Goal: Transaction & Acquisition: Purchase product/service

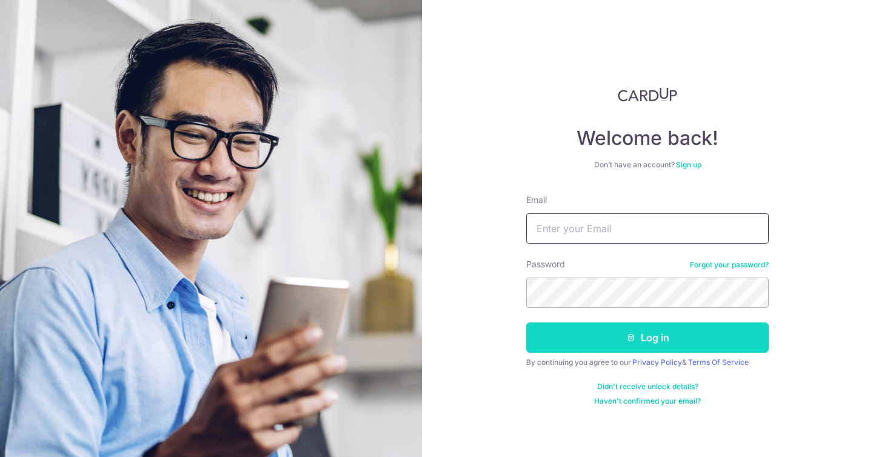
type input "Kellychousm@gmail.com"
click at [645, 339] on button "Log in" at bounding box center [647, 337] width 242 height 30
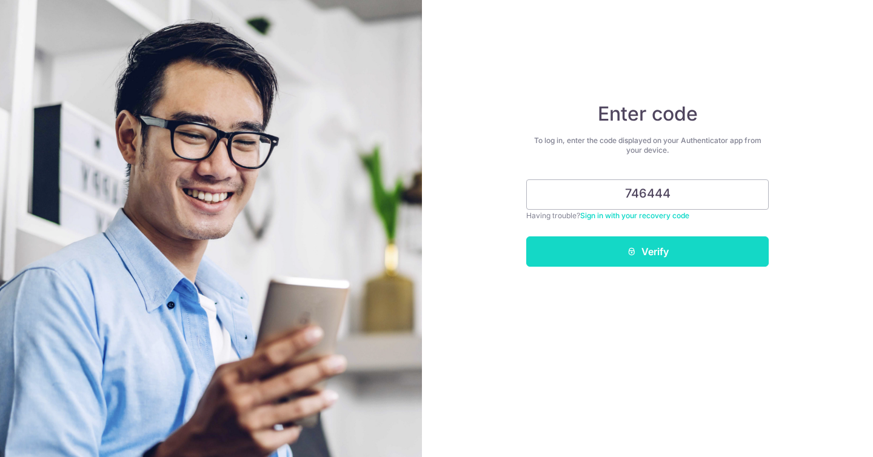
type input "746444"
click at [662, 255] on button "Verify" at bounding box center [647, 251] width 242 height 30
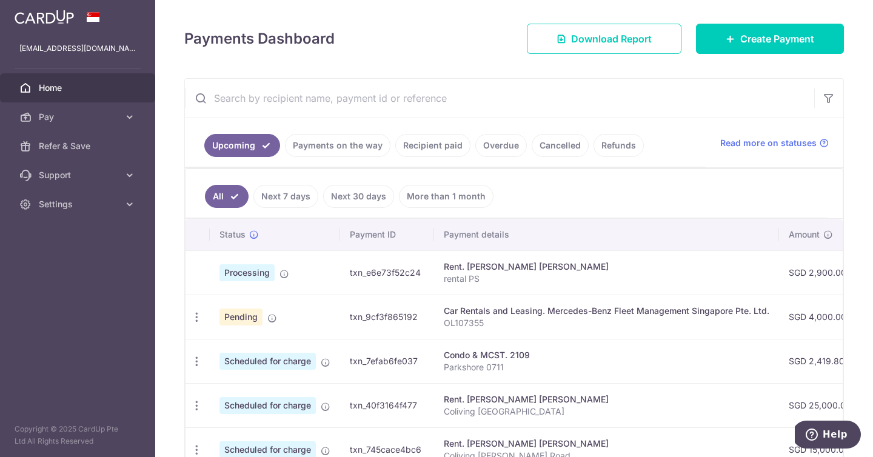
scroll to position [158, 0]
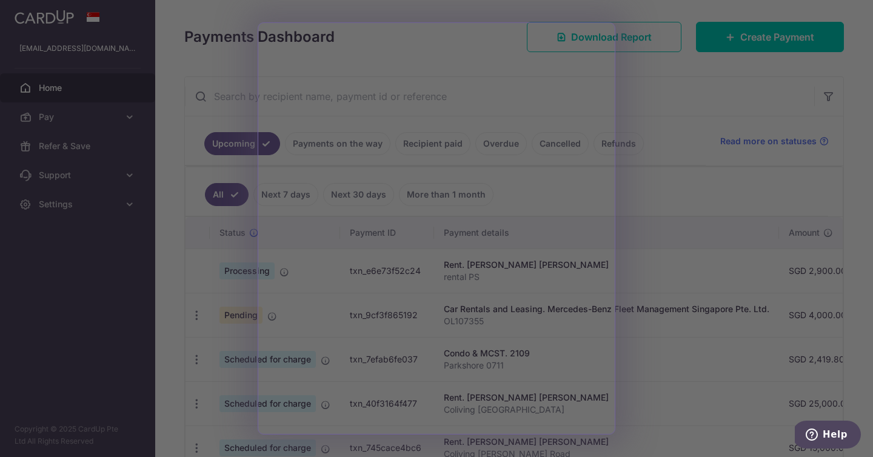
click at [660, 128] on div at bounding box center [440, 231] width 881 height 462
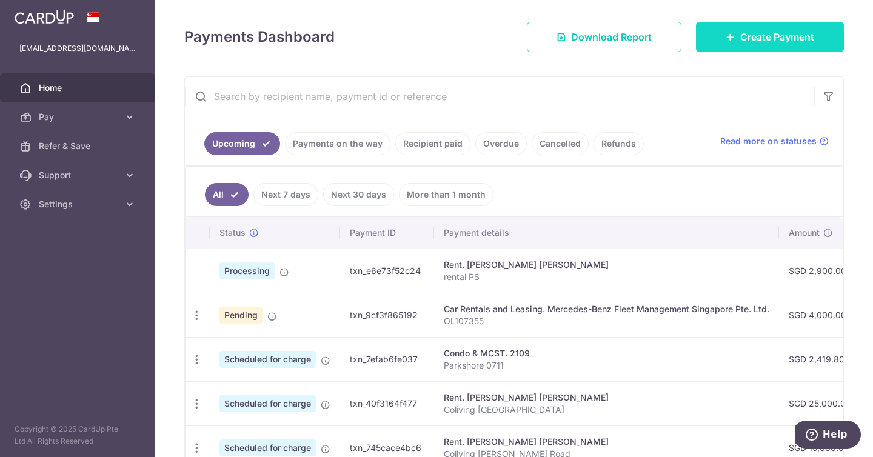
click at [764, 41] on span "Create Payment" at bounding box center [777, 37] width 74 height 15
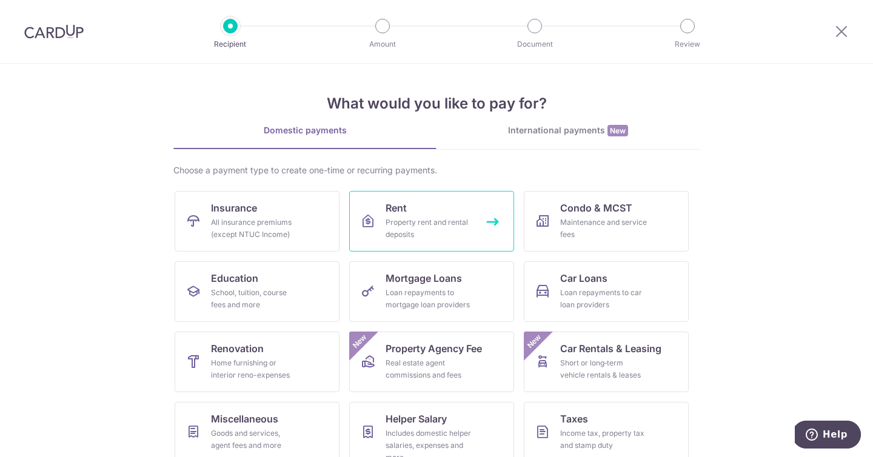
click at [472, 229] on div "Property rent and rental deposits" at bounding box center [429, 228] width 87 height 24
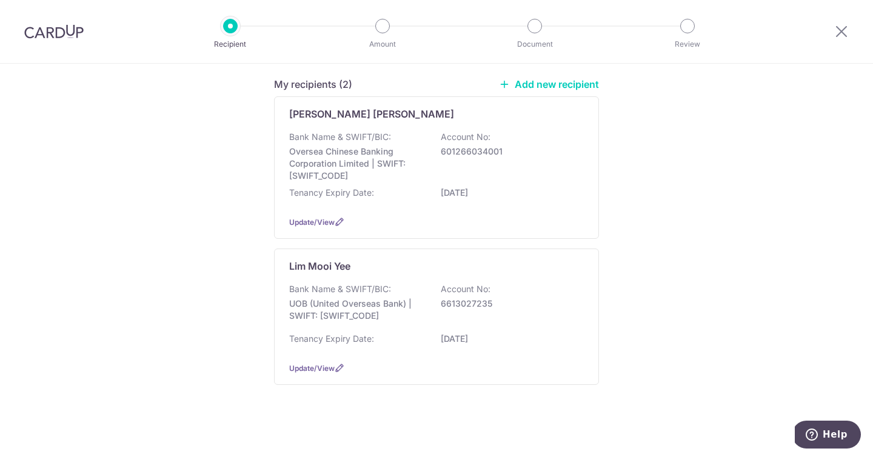
scroll to position [149, 0]
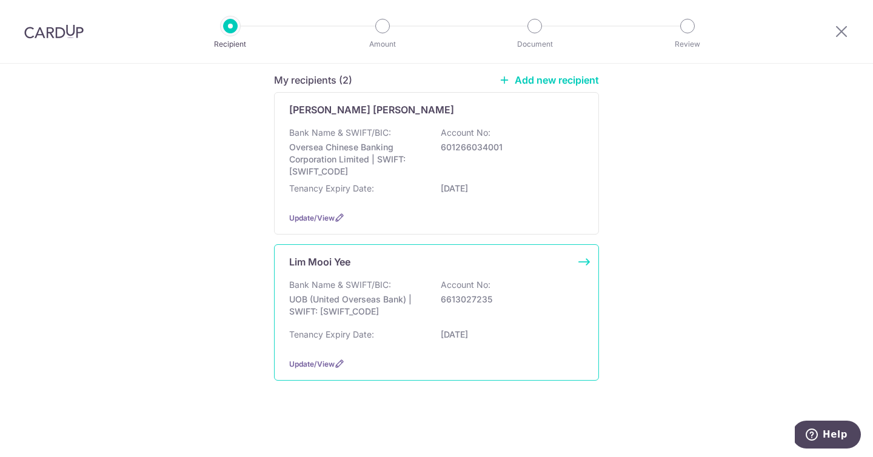
click at [531, 312] on div "Bank Name & SWIFT/BIC: UOB (United Overseas Bank) | SWIFT: UOVBSGSGXXX Account …" at bounding box center [436, 301] width 295 height 45
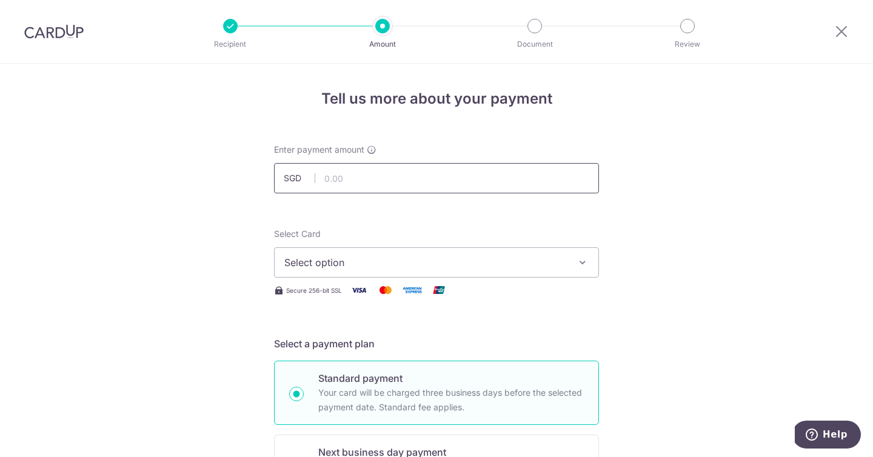
click at [361, 186] on input "text" at bounding box center [436, 178] width 325 height 30
type input "130,000.00"
click at [491, 259] on span "Select option" at bounding box center [425, 262] width 282 height 15
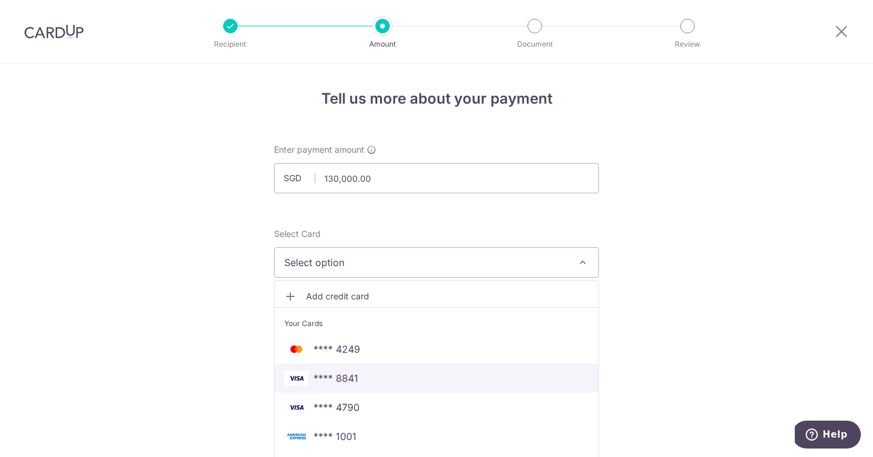
click at [342, 373] on span "**** 8841" at bounding box center [335, 378] width 45 height 15
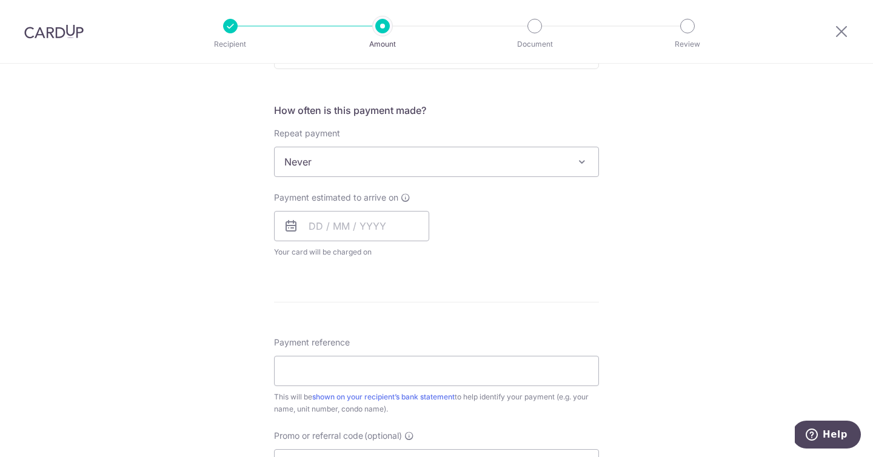
scroll to position [447, 0]
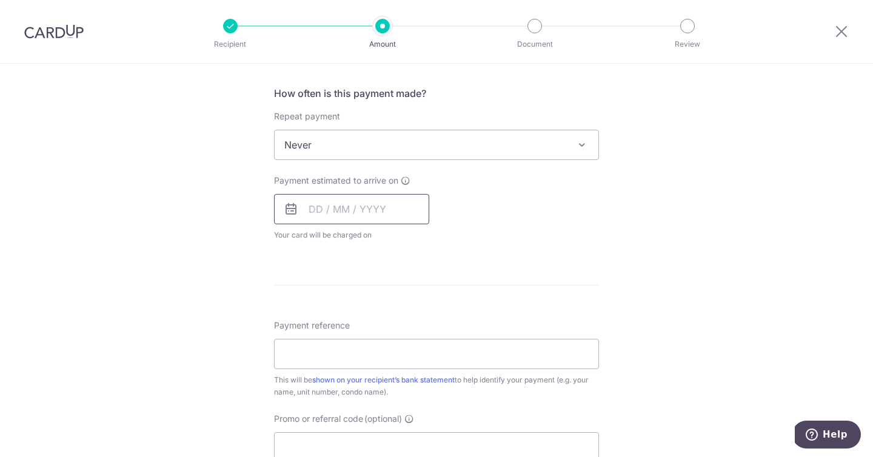
click at [330, 207] on input "text" at bounding box center [351, 209] width 155 height 30
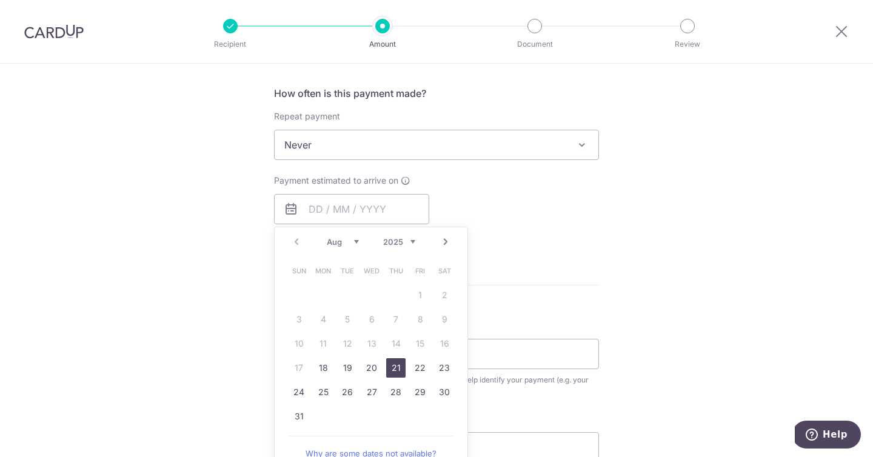
click at [395, 360] on link "21" at bounding box center [395, 367] width 19 height 19
type input "[DATE]"
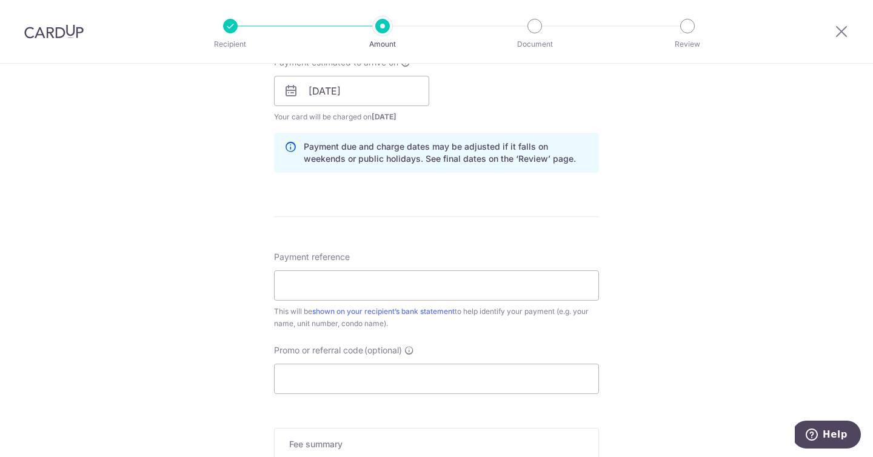
scroll to position [586, 0]
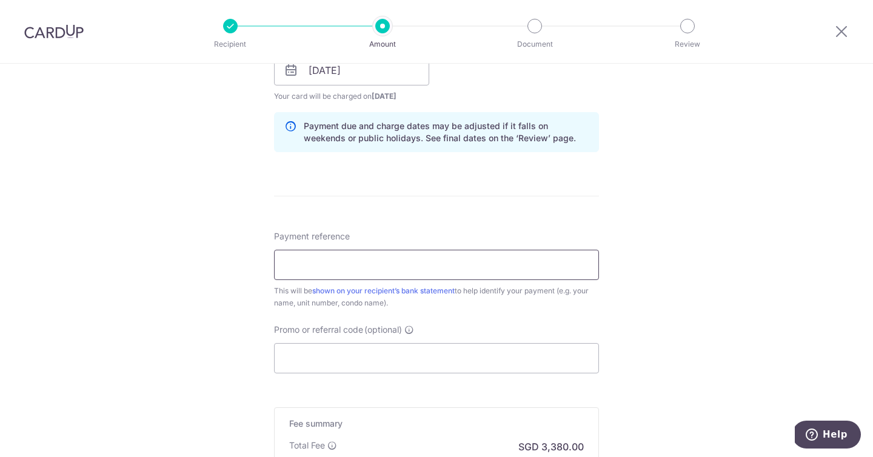
click at [367, 261] on input "Payment reference" at bounding box center [436, 265] width 325 height 30
click at [367, 264] on input "Payment reference" at bounding box center [436, 265] width 325 height 30
type input "SECURITY DEPOSIT"
click at [370, 361] on input "Promo or referral code (optional)" at bounding box center [436, 358] width 325 height 30
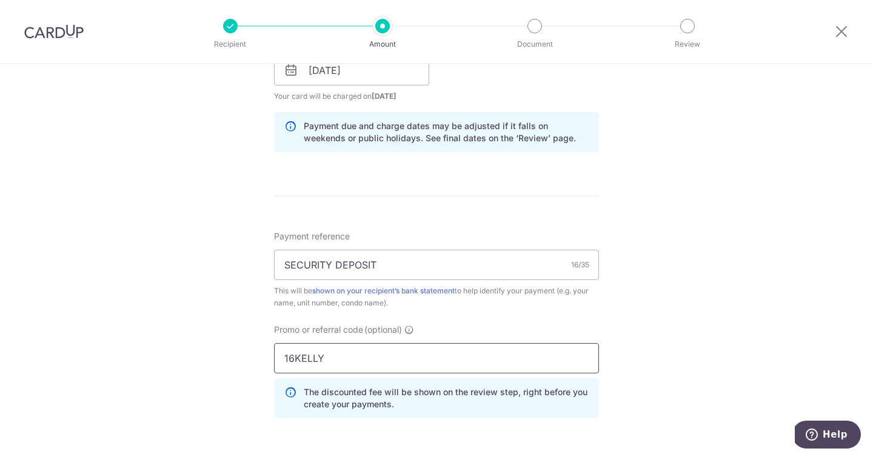
type input "16KELLY"
click at [686, 332] on div "Tell us more about your payment Enter payment amount SGD 130,000.00 130000.00 S…" at bounding box center [436, 78] width 873 height 1201
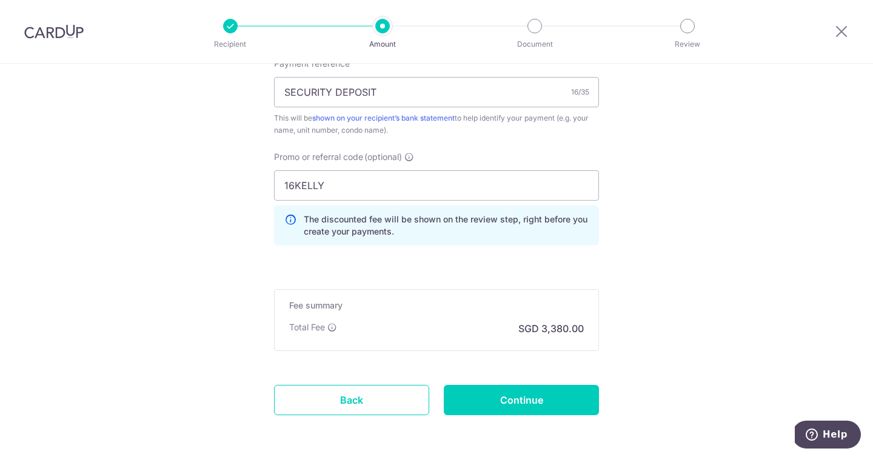
scroll to position [759, 0]
click at [556, 395] on input "Continue" at bounding box center [521, 399] width 155 height 30
type input "Create Schedule"
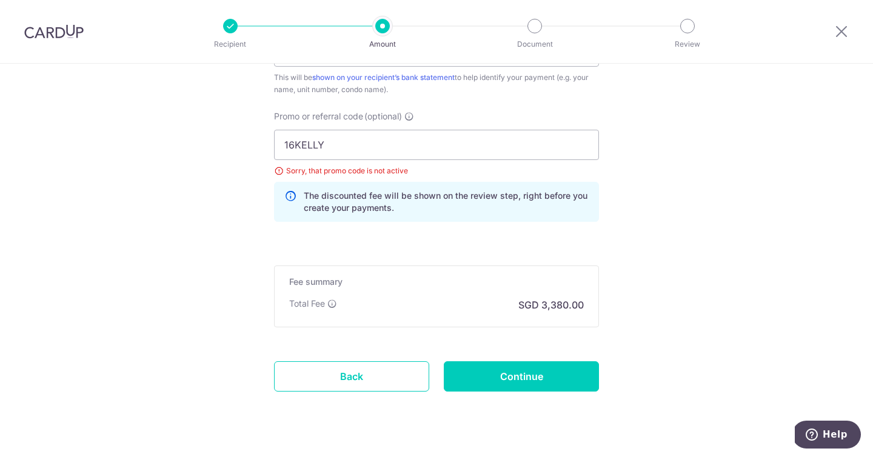
scroll to position [801, 0]
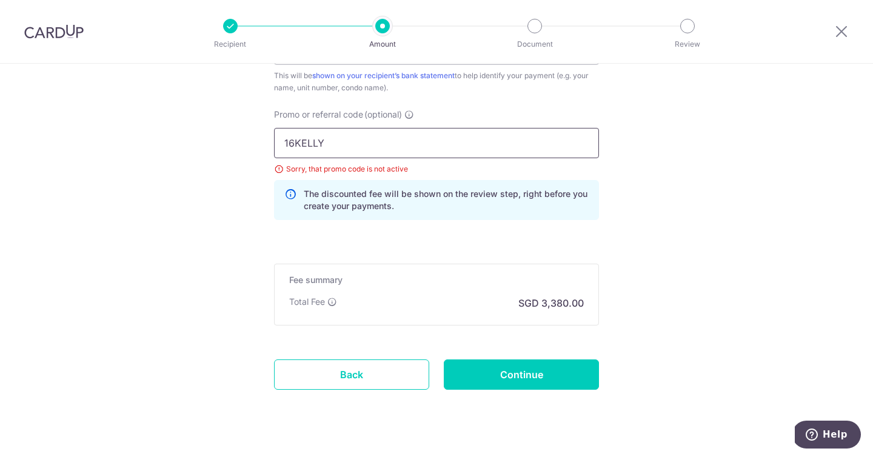
click at [364, 144] on input "16KELLY" at bounding box center [436, 143] width 325 height 30
type input "OCBC18"
click at [501, 372] on input "Continue" at bounding box center [521, 374] width 155 height 30
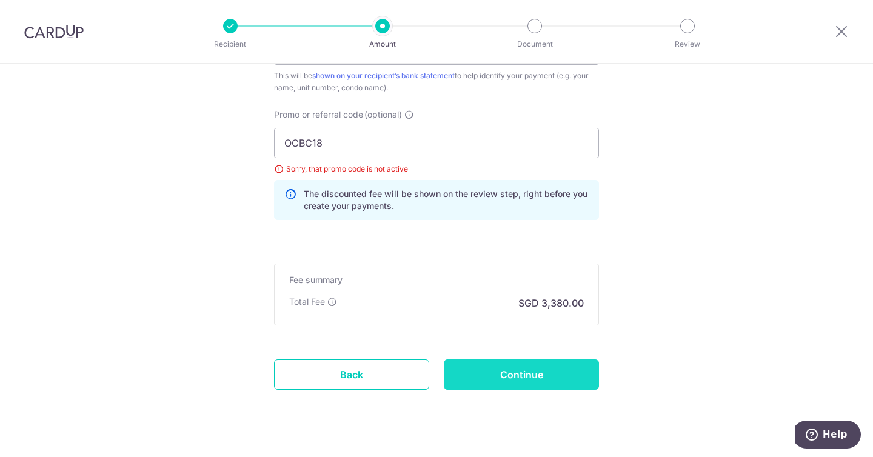
type input "Update Schedule"
